Goal: Find specific page/section: Find specific page/section

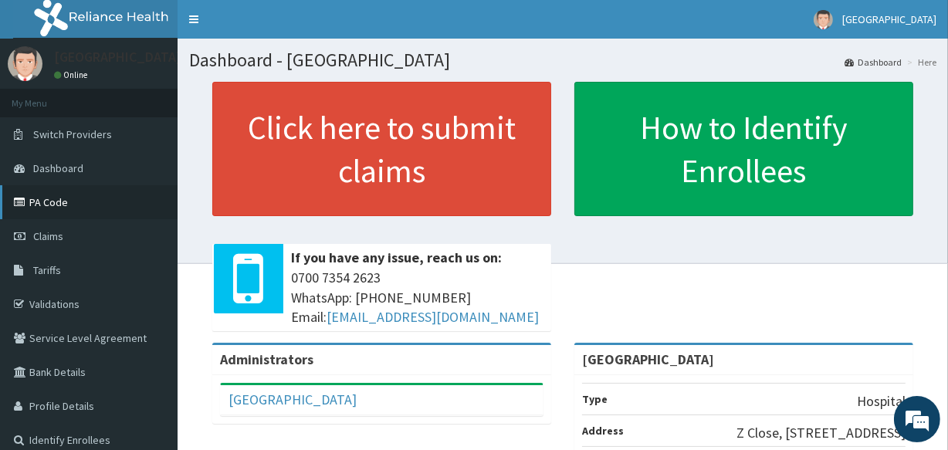
click at [93, 209] on link "PA Code" at bounding box center [89, 202] width 178 height 34
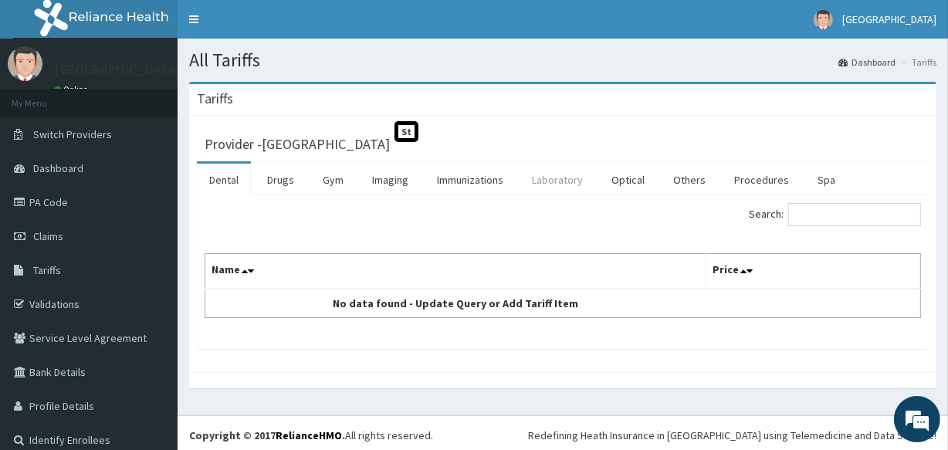
click at [560, 181] on link "Laboratory" at bounding box center [558, 180] width 76 height 32
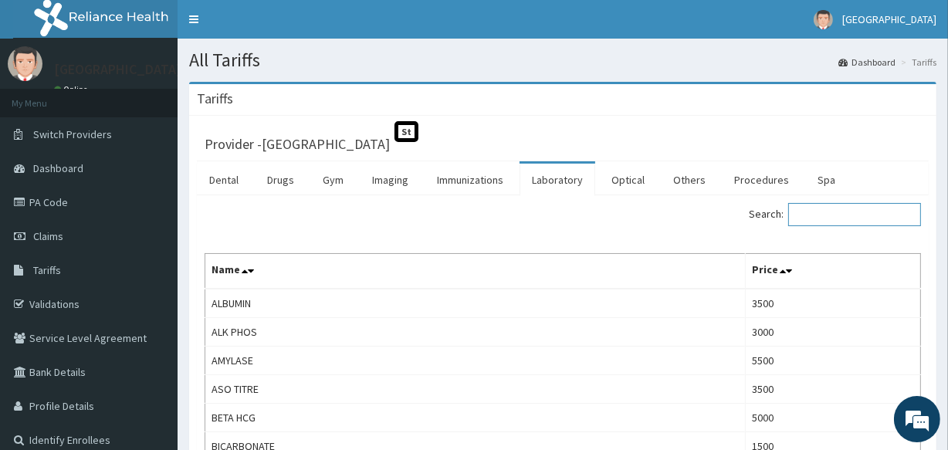
click at [812, 215] on input "Search:" at bounding box center [854, 214] width 133 height 23
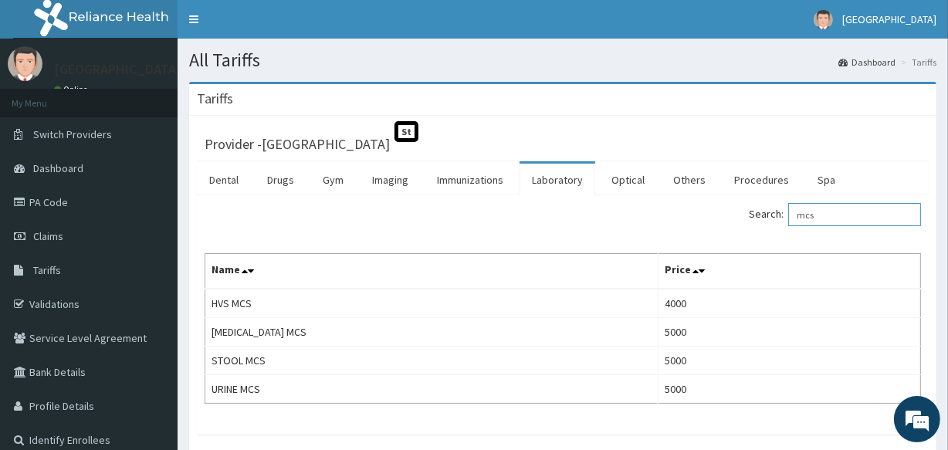
type input "mcs"
click at [100, 205] on link "PA Code" at bounding box center [89, 202] width 178 height 34
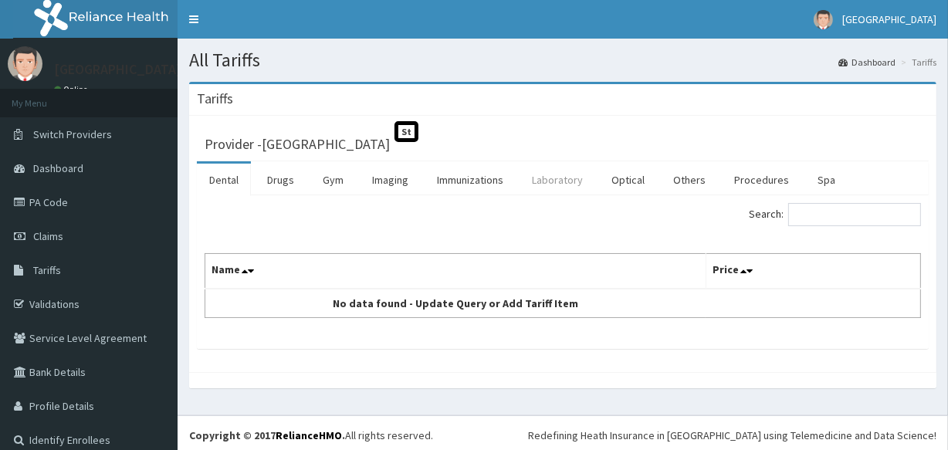
click at [558, 168] on link "Laboratory" at bounding box center [558, 180] width 76 height 32
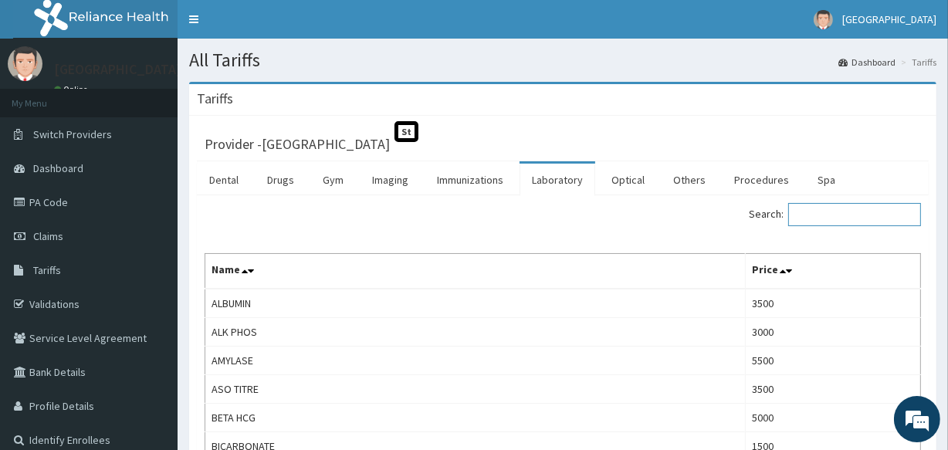
click at [841, 222] on input "Search:" at bounding box center [854, 214] width 133 height 23
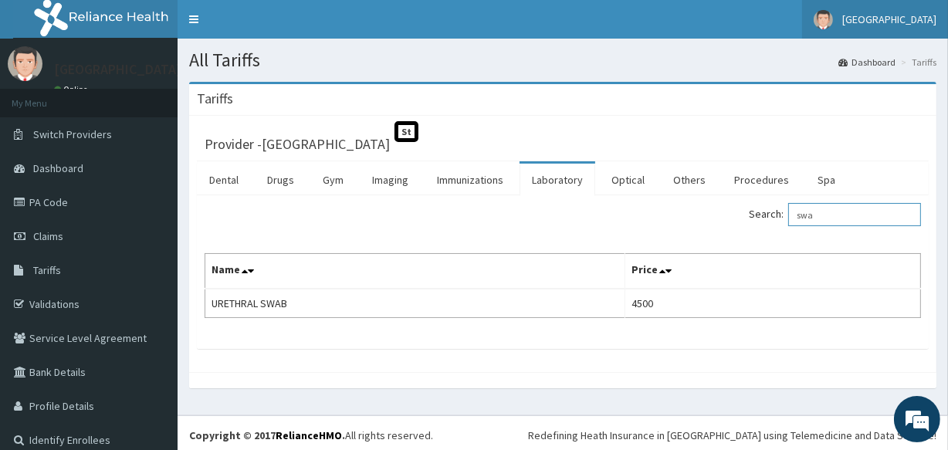
type input "swa"
